Goal: Book appointment/travel/reservation

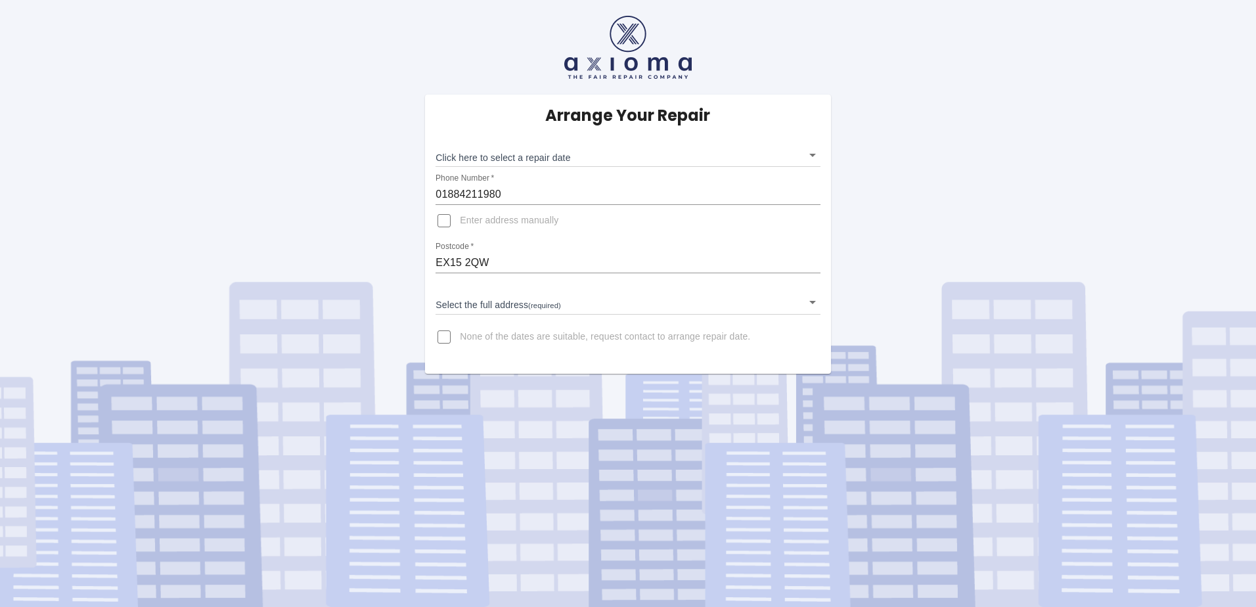
click at [493, 156] on body "Arrange Your Repair Click here to select a repair date ​ Phone Number   * 01884…" at bounding box center [628, 303] width 1256 height 607
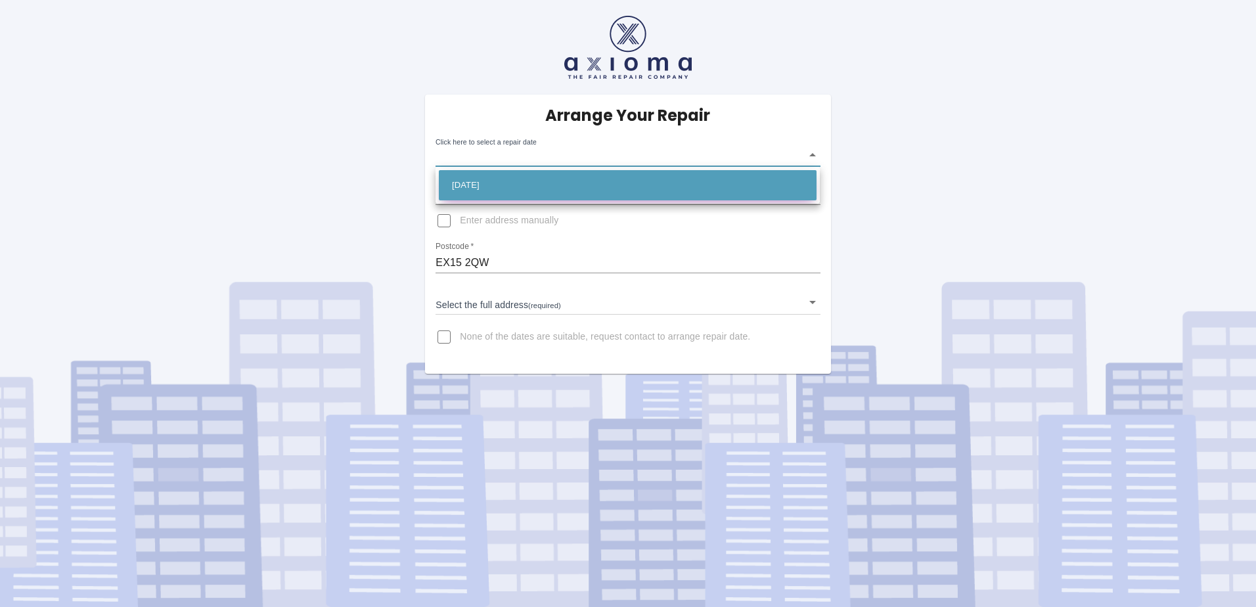
click at [486, 187] on li "[DATE]" at bounding box center [628, 185] width 378 height 30
type input "[DATE]T00:00:00.000Z"
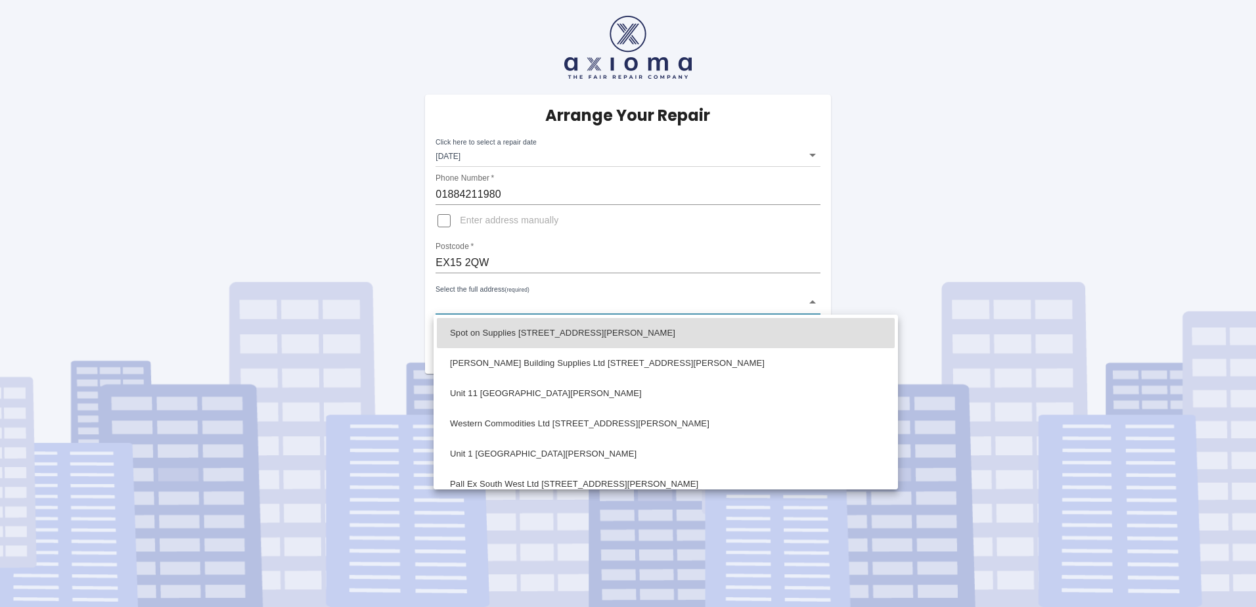
click at [476, 305] on body "Arrange Your Repair Click here to select a repair date [DATE] [DATE]T00:00:00.0…" at bounding box center [628, 303] width 1256 height 607
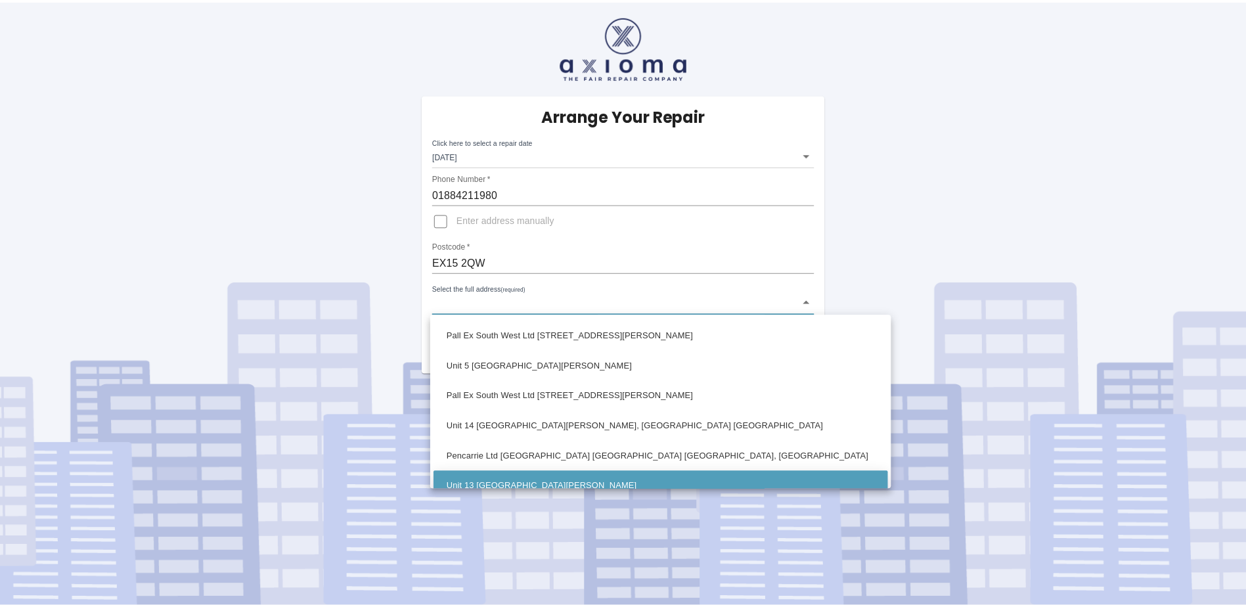
scroll to position [197, 0]
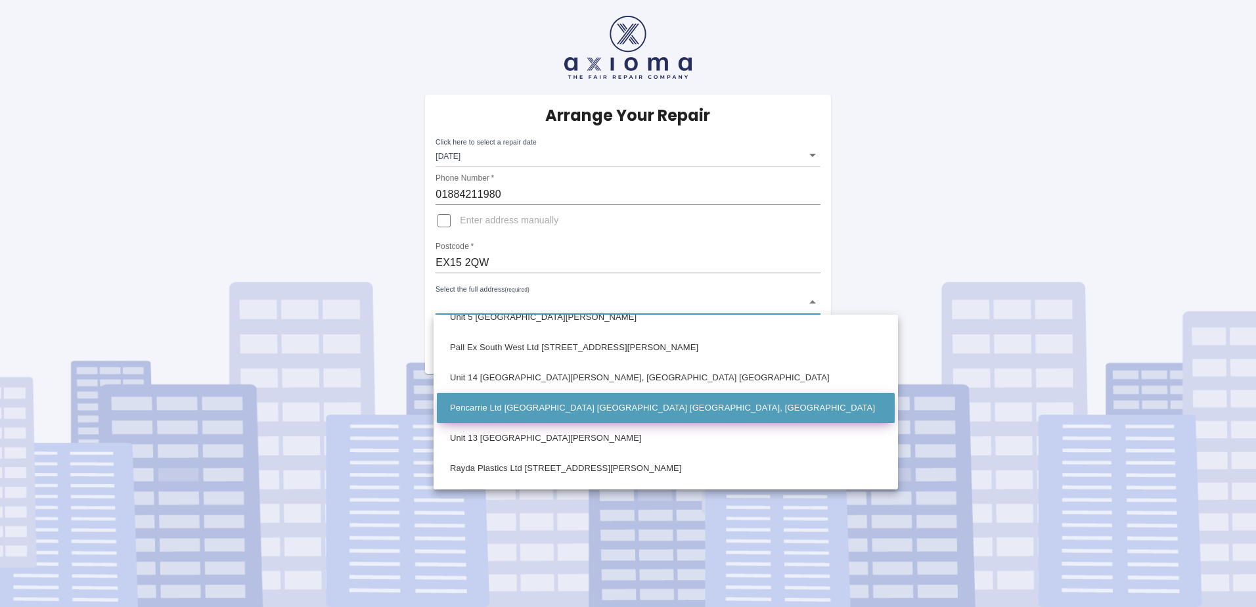
click at [495, 410] on li "Pencarrie Ltd [GEOGRAPHIC_DATA] [GEOGRAPHIC_DATA] [GEOGRAPHIC_DATA], [GEOGRAPHI…" at bounding box center [666, 408] width 458 height 30
type input "Pencarrie Ltd [GEOGRAPHIC_DATA] [GEOGRAPHIC_DATA] [GEOGRAPHIC_DATA], [GEOGRAPHI…"
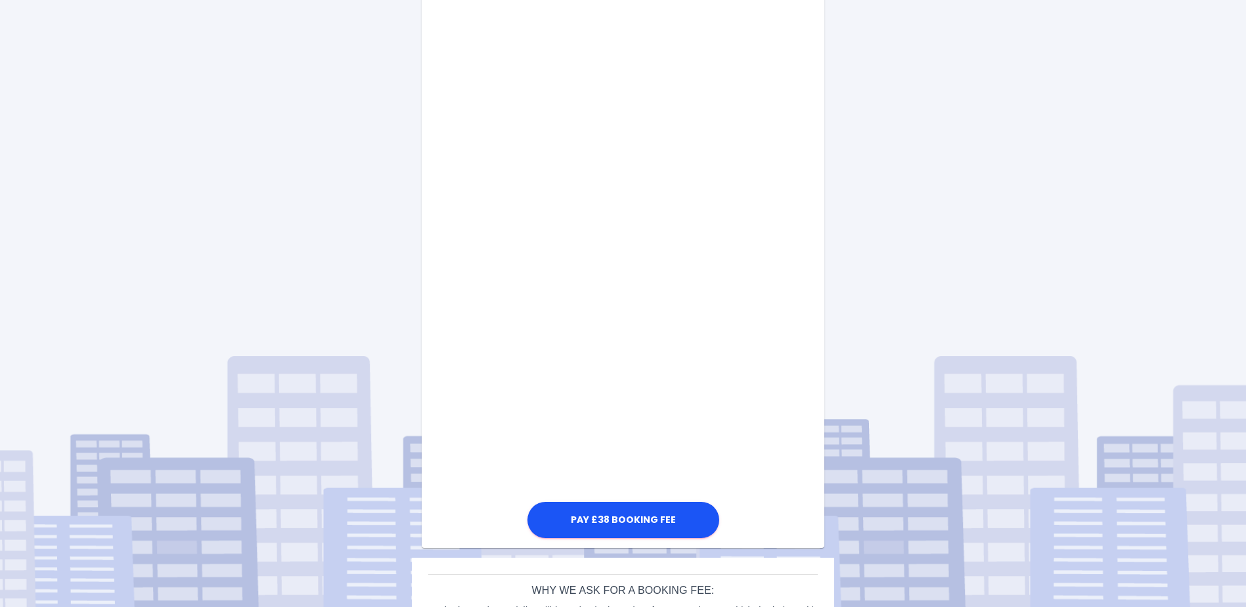
scroll to position [534, 0]
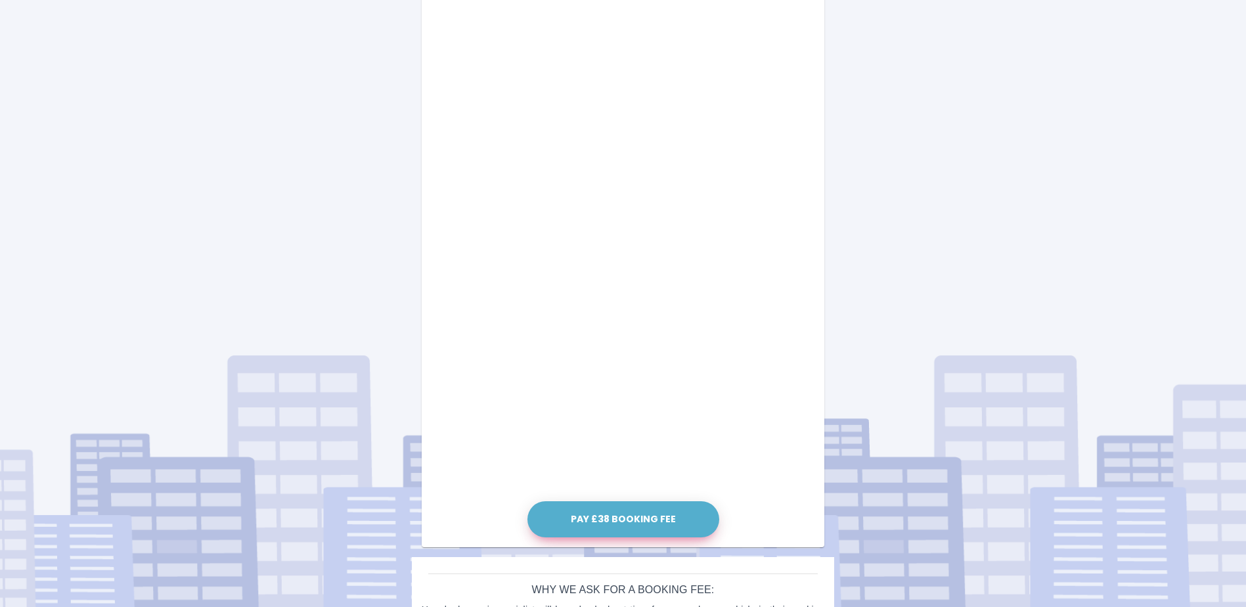
click at [626, 516] on button "Pay £38 Booking Fee" at bounding box center [624, 519] width 192 height 36
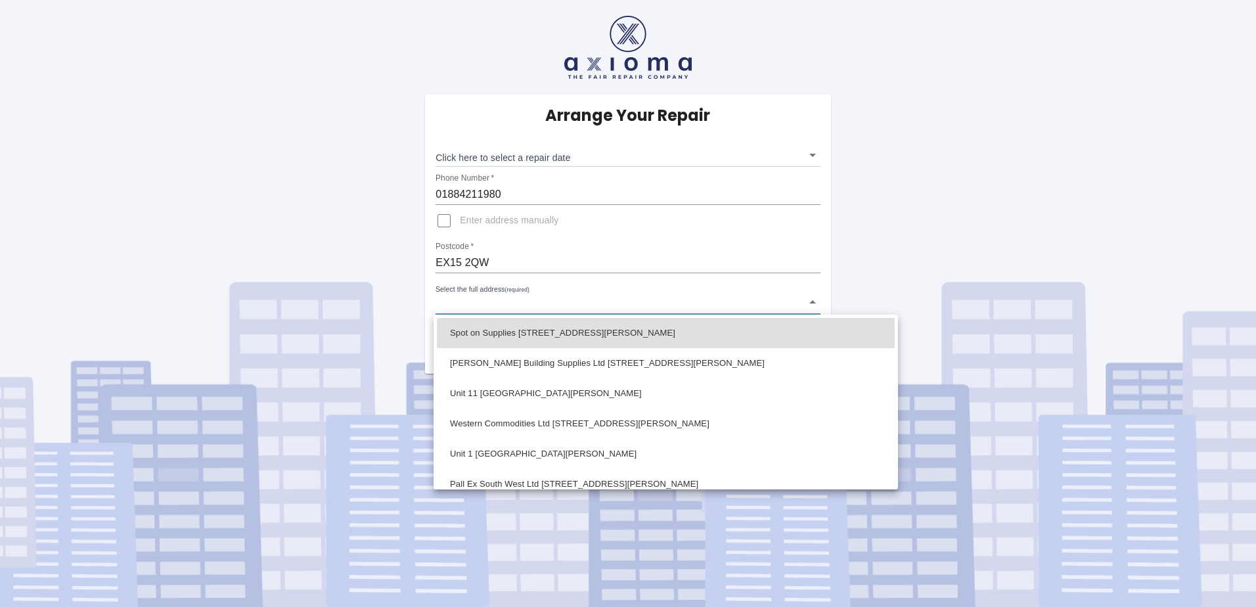
click at [518, 310] on body "Arrange Your Repair Click here to select a repair date ​ Phone Number   * 01884…" at bounding box center [628, 303] width 1256 height 607
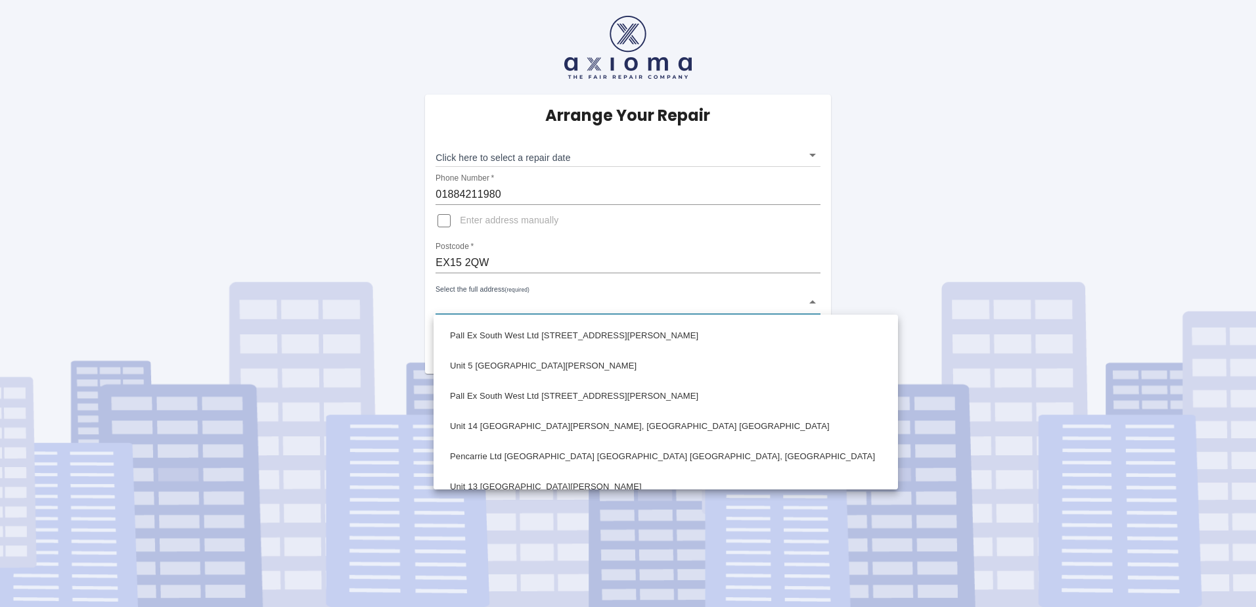
scroll to position [197, 0]
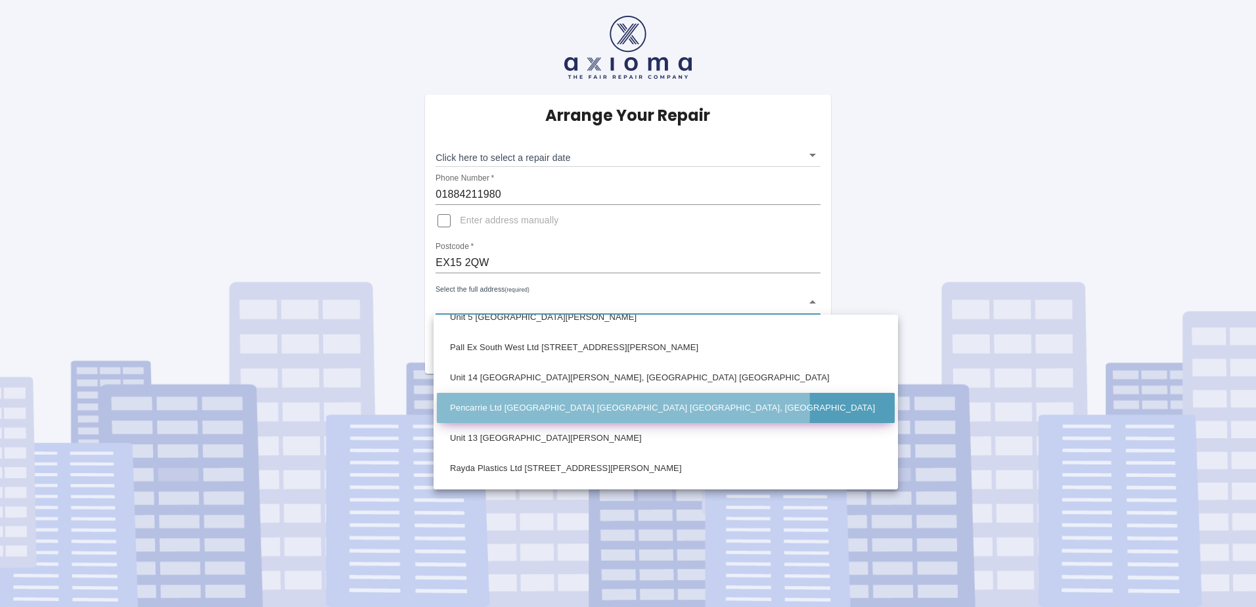
click at [493, 408] on li "Pencarrie Ltd [GEOGRAPHIC_DATA] [GEOGRAPHIC_DATA] [GEOGRAPHIC_DATA], [GEOGRAPHI…" at bounding box center [666, 408] width 458 height 30
type input "Pencarrie Ltd [GEOGRAPHIC_DATA] [GEOGRAPHIC_DATA] [GEOGRAPHIC_DATA], [GEOGRAPHI…"
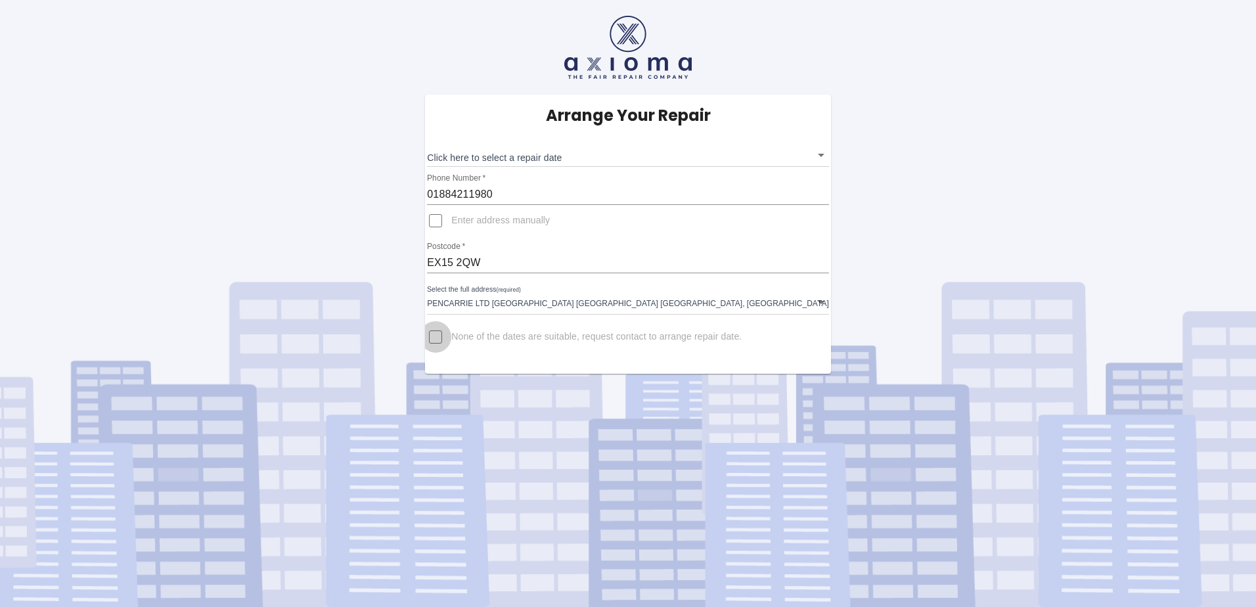
click at [449, 337] on input "None of the dates are suitable, request contact to arrange repair date." at bounding box center [436, 337] width 32 height 32
checkbox input "true"
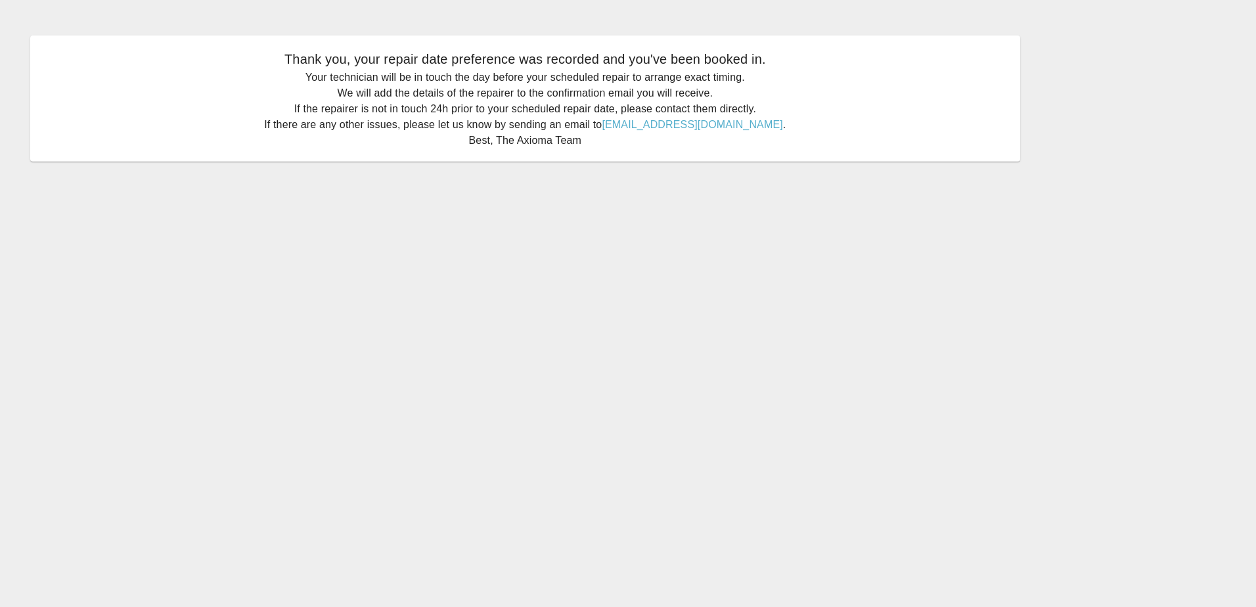
drag, startPoint x: 562, startPoint y: 337, endPoint x: 526, endPoint y: 261, distance: 84.6
click at [560, 334] on main "Thank you, your repair date preference was recorded and you've been booked in. …" at bounding box center [628, 303] width 1256 height 607
